Goal: Task Accomplishment & Management: Manage account settings

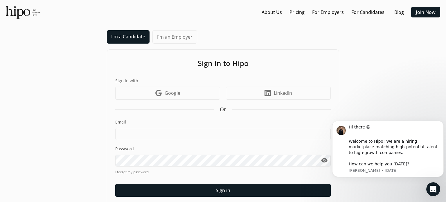
click at [42, 89] on div "I'm a Candidate I'm an Employer Sign in to Hipo Sign in with Google icon Google…" at bounding box center [223, 123] width 435 height 187
click at [130, 38] on link "I'm a Candidate" at bounding box center [128, 36] width 43 height 13
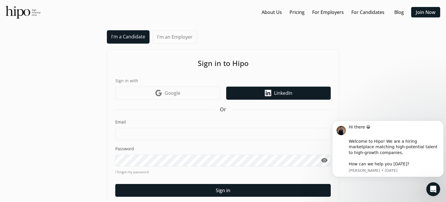
click at [289, 96] on span "LinkedIn" at bounding box center [283, 92] width 18 height 7
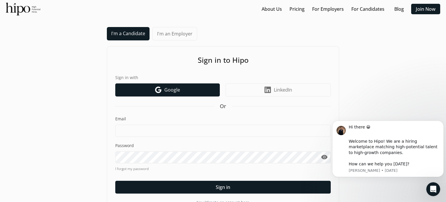
scroll to position [9, 0]
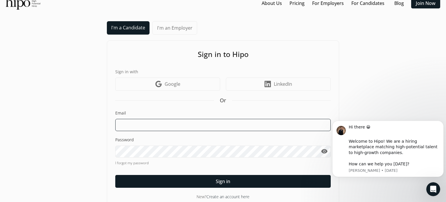
click at [173, 126] on input at bounding box center [223, 125] width 216 height 12
type input "Abdul_Adamson@hotmail.com"
click at [189, 128] on input "[PERSON_NAME][EMAIL_ADDRESS][DOMAIN_NAME]" at bounding box center [223, 125] width 216 height 12
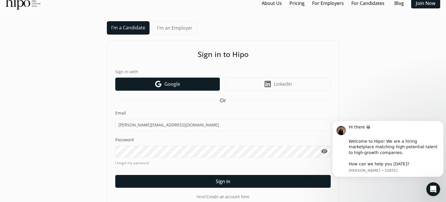
click at [169, 85] on span "Google" at bounding box center [172, 83] width 16 height 7
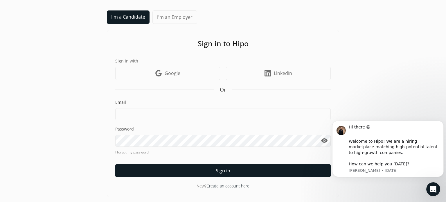
scroll to position [20, 0]
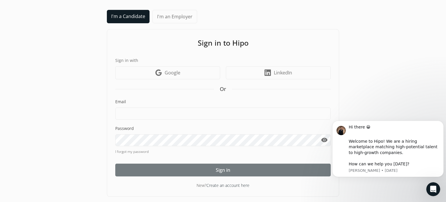
click at [220, 169] on span "Sign in" at bounding box center [223, 169] width 15 height 7
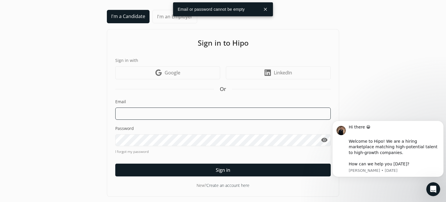
click at [161, 116] on input at bounding box center [223, 113] width 216 height 12
type input "[PERSON_NAME][EMAIL_ADDRESS][DOMAIN_NAME]"
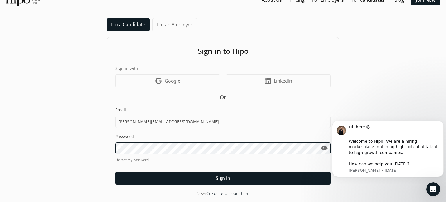
scroll to position [11, 0]
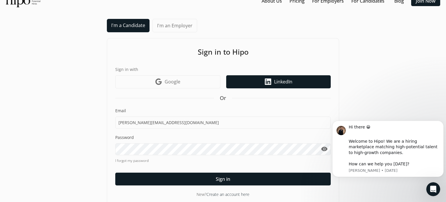
click at [270, 84] on icon at bounding box center [268, 81] width 6 height 6
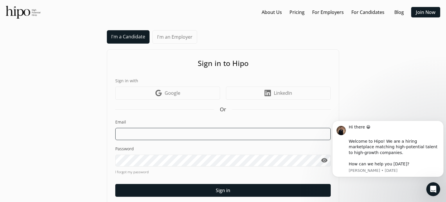
click at [168, 133] on input at bounding box center [223, 134] width 216 height 12
type input "[PERSON_NAME][EMAIL_ADDRESS][DOMAIN_NAME]"
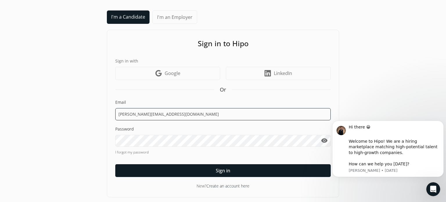
scroll to position [20, 0]
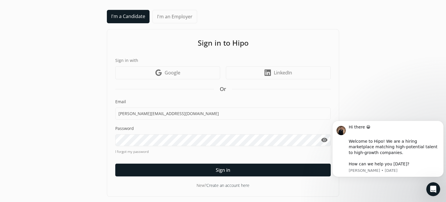
click at [127, 152] on link "I forgot my password" at bounding box center [223, 151] width 216 height 5
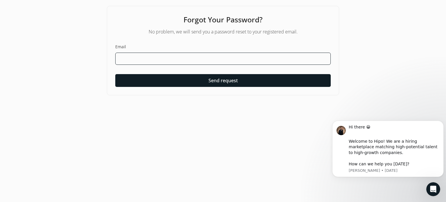
click at [153, 58] on input at bounding box center [223, 59] width 216 height 12
type input "Abdul_Adamson@hotmail.com"
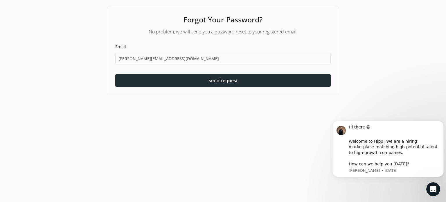
click at [208, 83] on div at bounding box center [223, 80] width 216 height 13
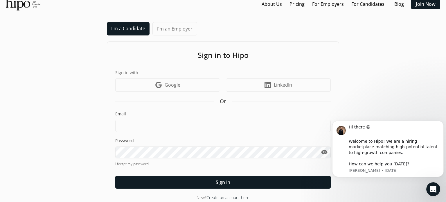
scroll to position [9, 0]
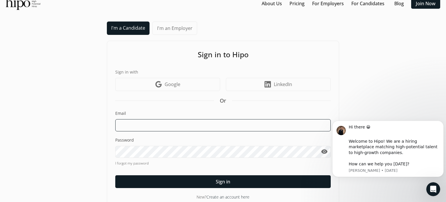
click at [174, 127] on input at bounding box center [223, 125] width 216 height 12
type input "Abdulprospecting@gmail.com"
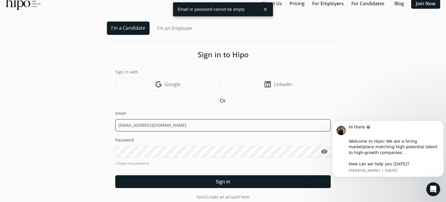
drag, startPoint x: 192, startPoint y: 127, endPoint x: 124, endPoint y: 126, distance: 67.7
click at [124, 126] on input "Abdulprospecting@gmail.com" at bounding box center [223, 125] width 216 height 12
click at [126, 125] on input "Abdulprospecting@gmail.com" at bounding box center [223, 125] width 216 height 12
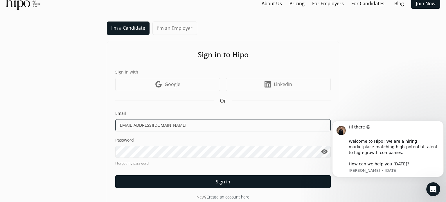
drag, startPoint x: 130, startPoint y: 124, endPoint x: 274, endPoint y: 94, distance: 147.2
click at [391, 62] on div "I'm a Candidate I'm an Employer Sign in to Hipo Sign in with Google icon Google…" at bounding box center [223, 114] width 435 height 187
click at [200, 123] on input "Abdulprospecting@gmail.com" at bounding box center [223, 125] width 216 height 12
type input "[PERSON_NAME][EMAIL_ADDRESS][DOMAIN_NAME]"
